Goal: Task Accomplishment & Management: Manage account settings

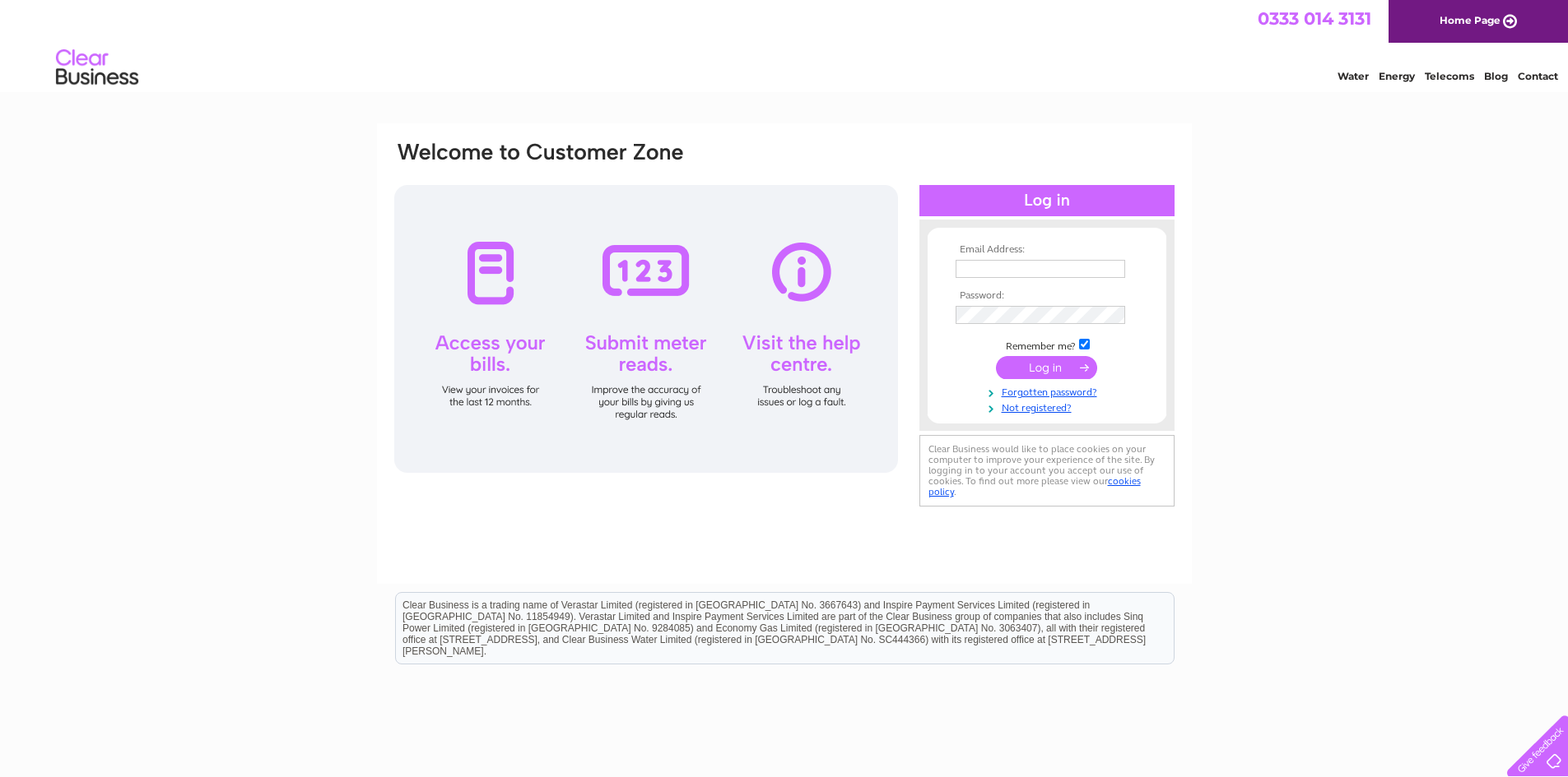
drag, startPoint x: 1041, startPoint y: 361, endPoint x: 800, endPoint y: 399, distance: 244.0
drag, startPoint x: 800, startPoint y: 399, endPoint x: 499, endPoint y: 270, distance: 327.5
click at [498, 270] on div at bounding box center [645, 329] width 504 height 288
click at [494, 271] on div at bounding box center [645, 329] width 504 height 288
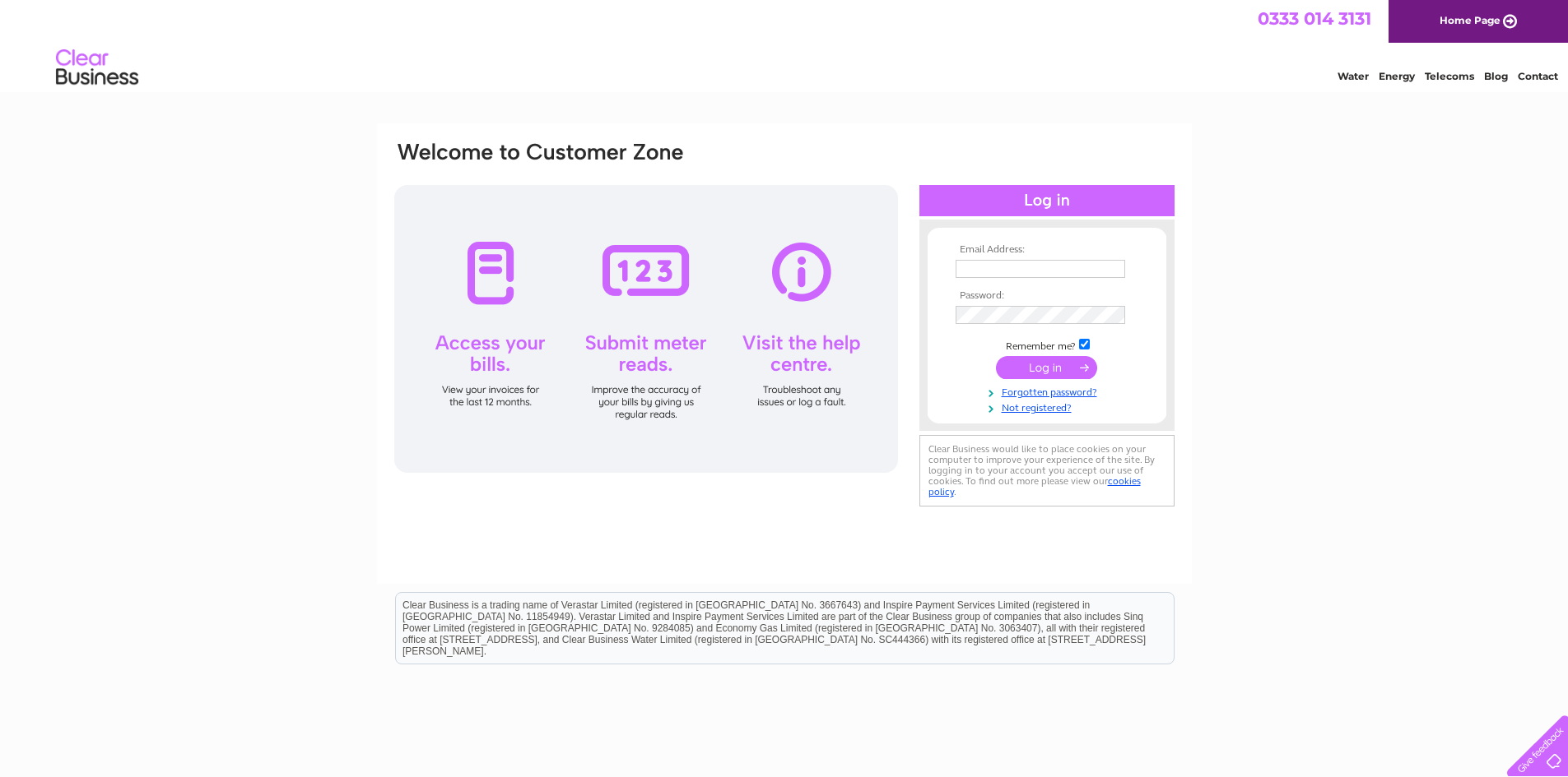
click at [489, 273] on div at bounding box center [645, 329] width 504 height 288
click at [805, 277] on div at bounding box center [645, 329] width 504 height 288
drag, startPoint x: 805, startPoint y: 277, endPoint x: 715, endPoint y: 292, distance: 91.2
click at [804, 277] on div at bounding box center [645, 329] width 504 height 288
click at [641, 298] on div at bounding box center [645, 329] width 504 height 288
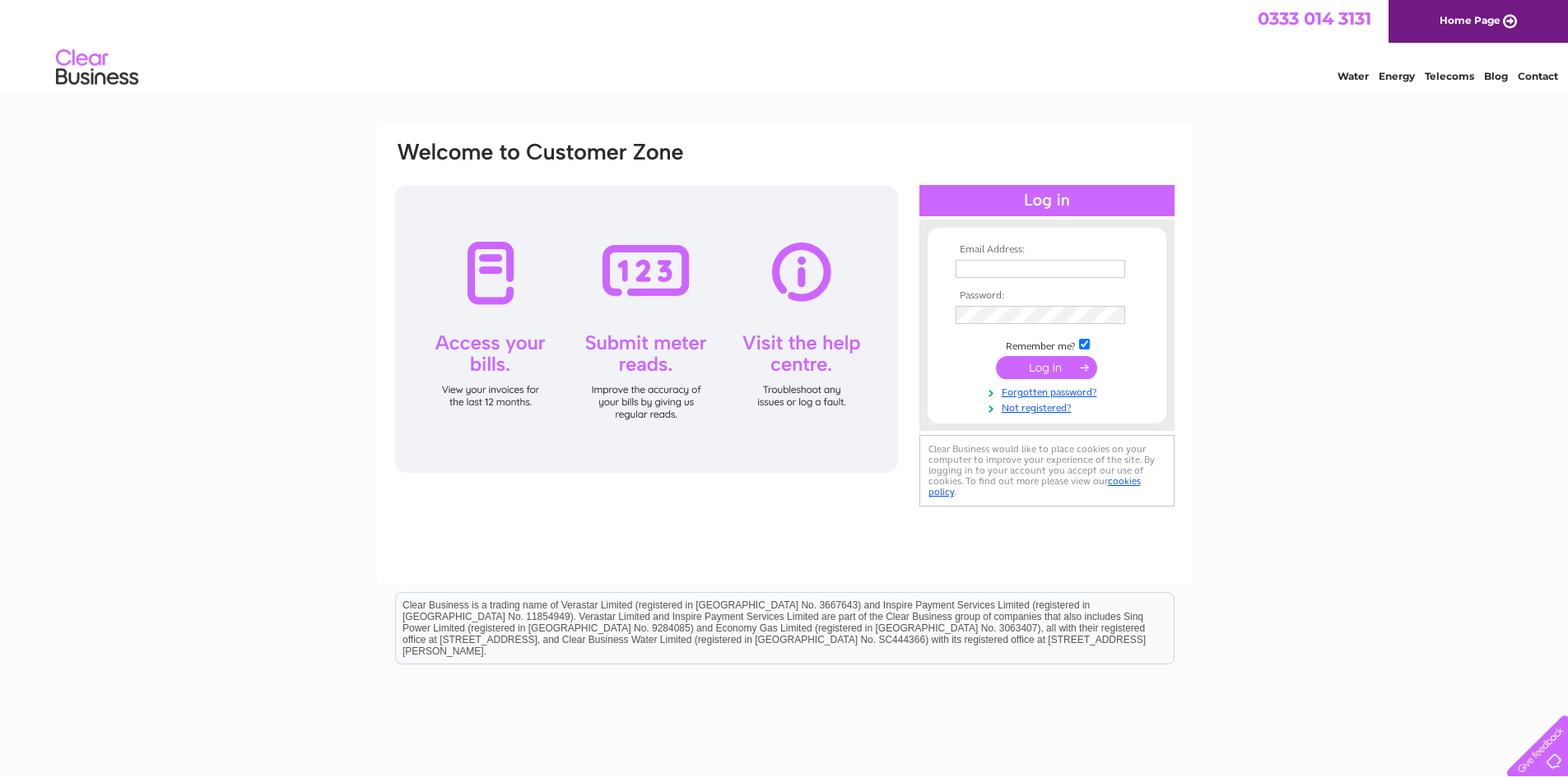
click at [636, 297] on div at bounding box center [645, 329] width 504 height 288
click at [1047, 361] on input "submit" at bounding box center [1047, 368] width 102 height 23
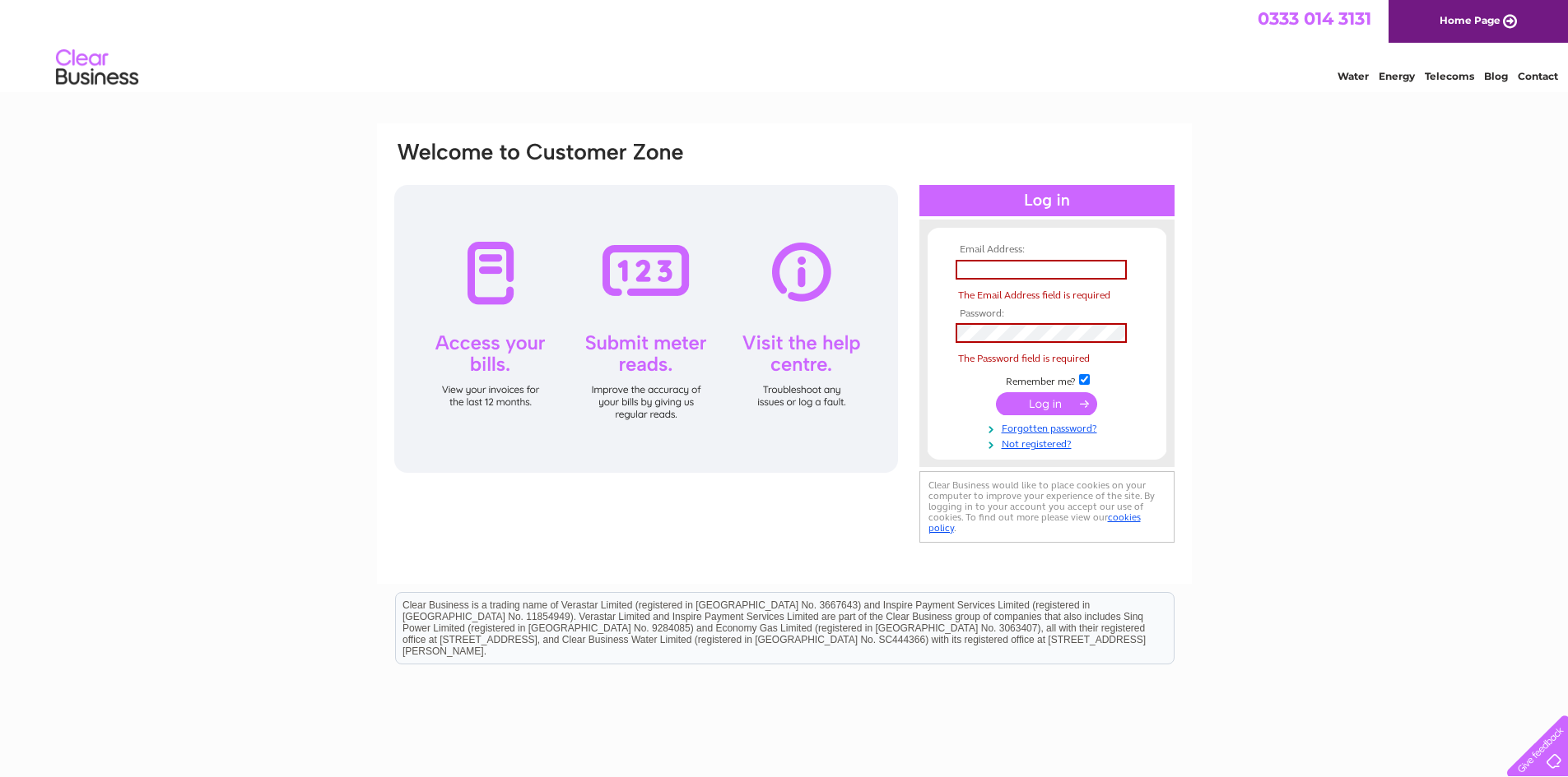
drag, startPoint x: 1047, startPoint y: 361, endPoint x: 1034, endPoint y: 354, distance: 14.8
drag, startPoint x: 1034, startPoint y: 354, endPoint x: 1038, endPoint y: 264, distance: 90.1
click at [1038, 264] on td at bounding box center [1047, 269] width 191 height 28
